Goal: Task Accomplishment & Management: Use online tool/utility

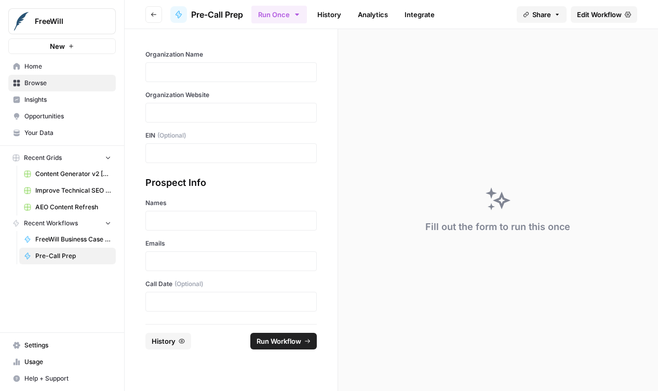
click at [197, 87] on div "Organization Name Organization Website EIN (Optional)" at bounding box center [230, 106] width 171 height 113
click at [206, 77] on div at bounding box center [230, 72] width 171 height 20
click at [205, 74] on p at bounding box center [231, 72] width 158 height 10
click at [194, 104] on div at bounding box center [230, 113] width 171 height 20
click at [193, 111] on p at bounding box center [231, 112] width 158 height 10
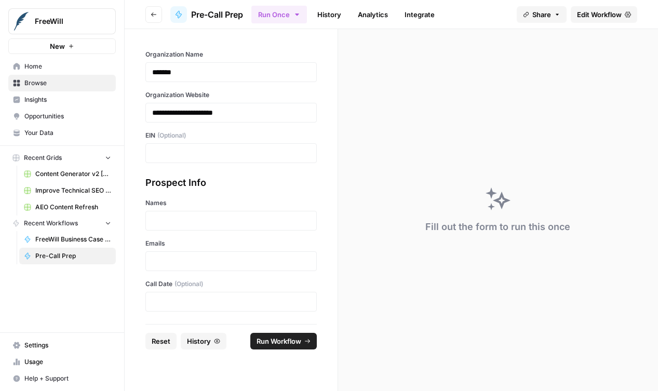
click at [259, 226] on div at bounding box center [230, 221] width 171 height 20
click at [261, 212] on div at bounding box center [230, 221] width 171 height 20
click at [235, 230] on div at bounding box center [230, 221] width 171 height 20
click at [235, 214] on div at bounding box center [230, 221] width 171 height 20
click at [234, 223] on p at bounding box center [231, 220] width 158 height 10
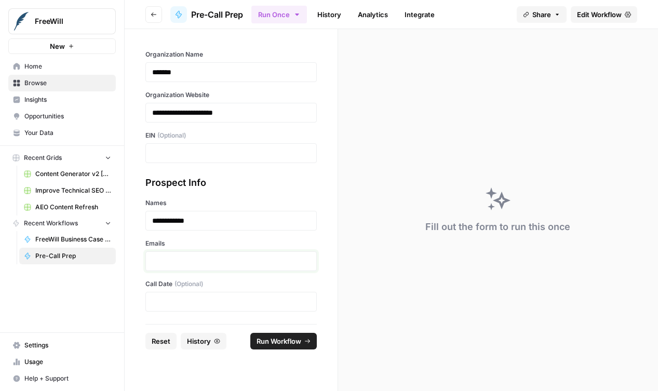
click at [215, 264] on p at bounding box center [231, 261] width 158 height 10
click at [288, 350] on footer "Reset History Run Workflow" at bounding box center [230, 341] width 171 height 34
click at [288, 340] on span "Run Workflow" at bounding box center [278, 341] width 45 height 10
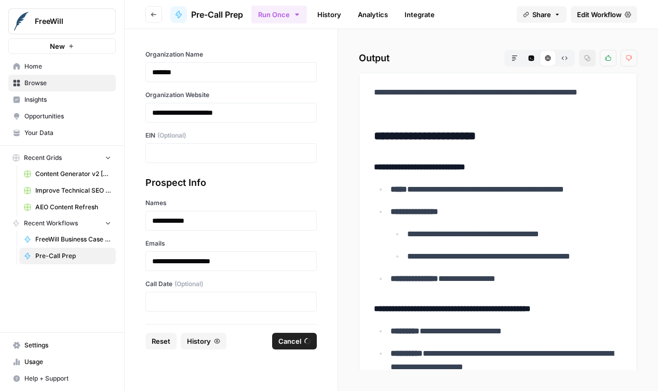
click at [461, 198] on ul "**********" at bounding box center [498, 233] width 248 height 103
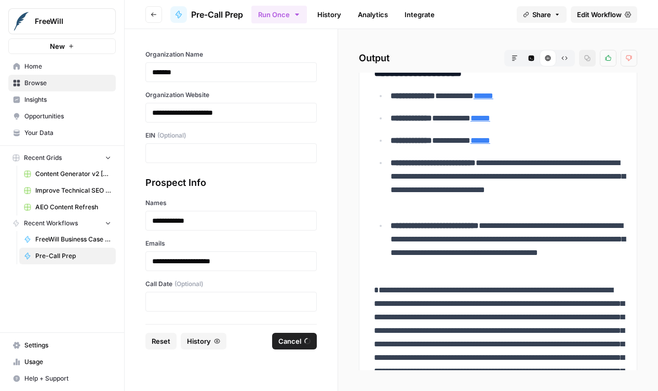
scroll to position [1246, 0]
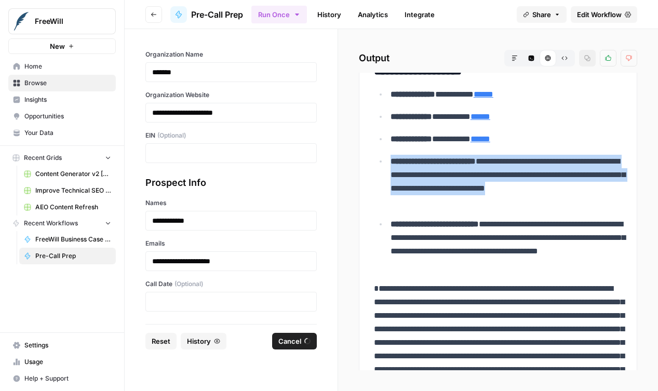
drag, startPoint x: 390, startPoint y: 161, endPoint x: 447, endPoint y: 202, distance: 69.2
click at [447, 202] on p "**********" at bounding box center [506, 182] width 232 height 54
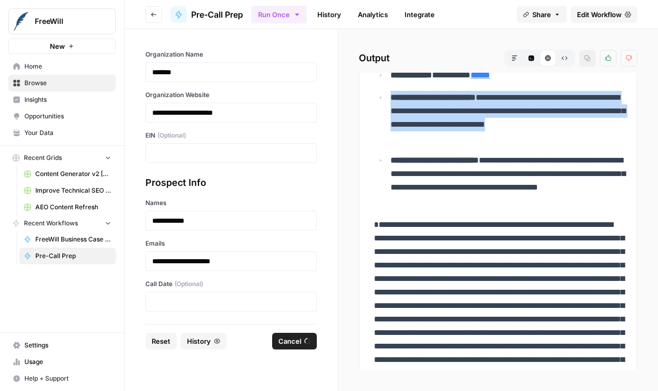
scroll to position [1307, 0]
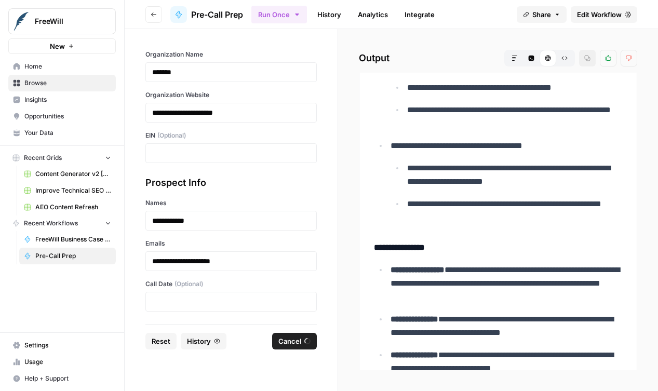
scroll to position [0, 0]
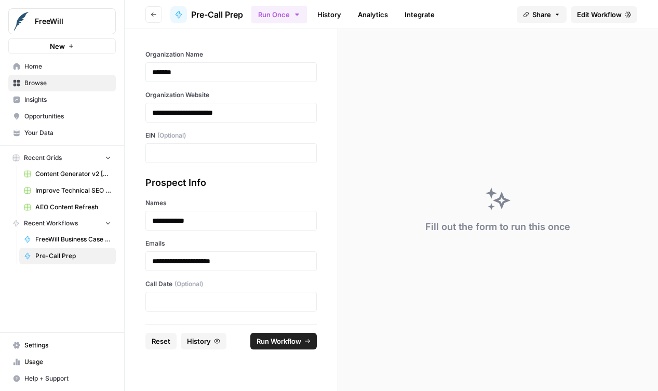
click at [273, 340] on span "Run Workflow" at bounding box center [278, 341] width 45 height 10
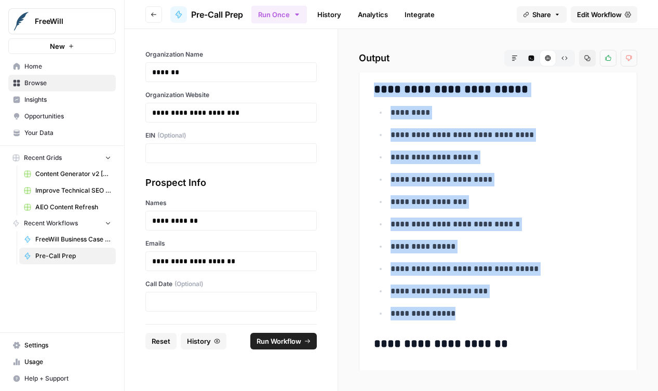
scroll to position [313, 0]
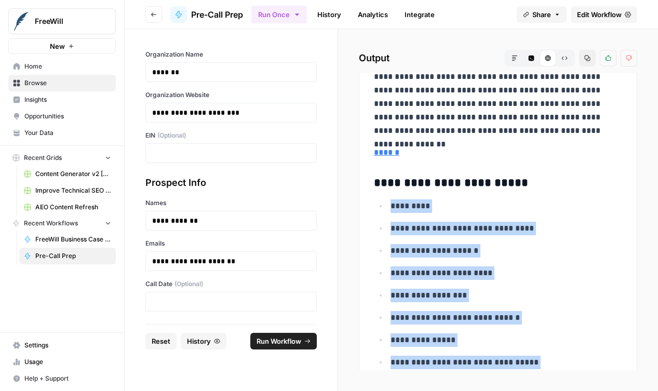
drag, startPoint x: 459, startPoint y: 299, endPoint x: 381, endPoint y: 207, distance: 121.2
click at [381, 207] on ul "**********" at bounding box center [498, 306] width 248 height 215
copy ul "**********"
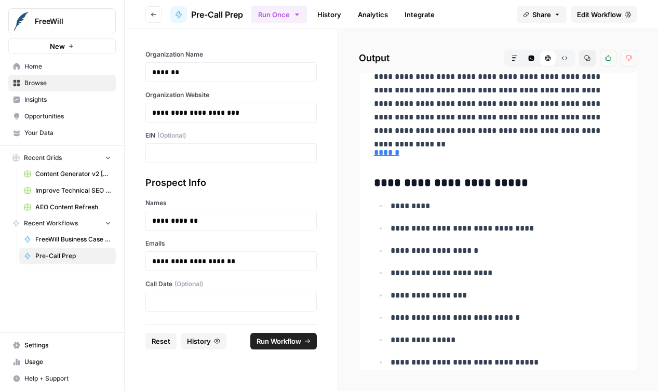
click at [508, 188] on h3 "**********" at bounding box center [498, 183] width 248 height 15
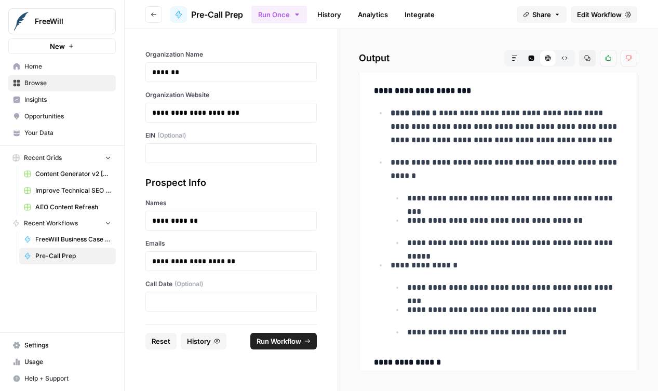
scroll to position [1672, 0]
